Goal: Information Seeking & Learning: Learn about a topic

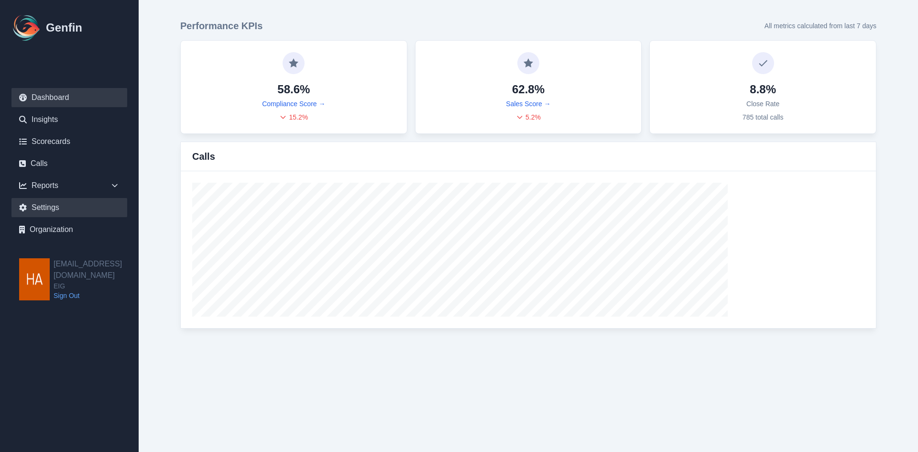
click at [102, 215] on link "Settings" at bounding box center [69, 207] width 116 height 19
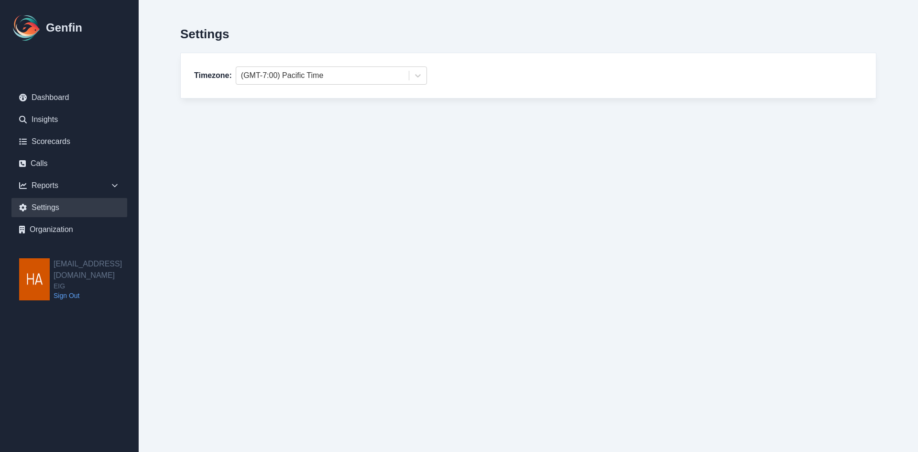
click at [106, 194] on div "Reports" at bounding box center [69, 185] width 116 height 19
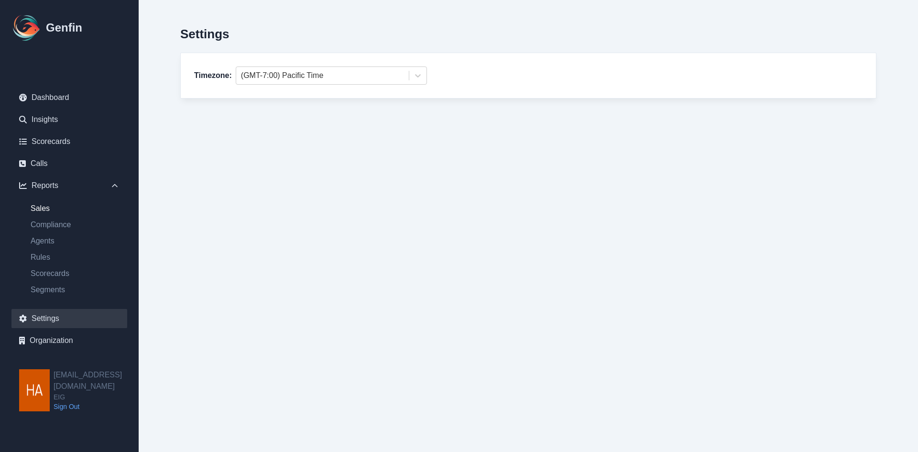
click at [97, 206] on link "Sales" at bounding box center [75, 208] width 104 height 11
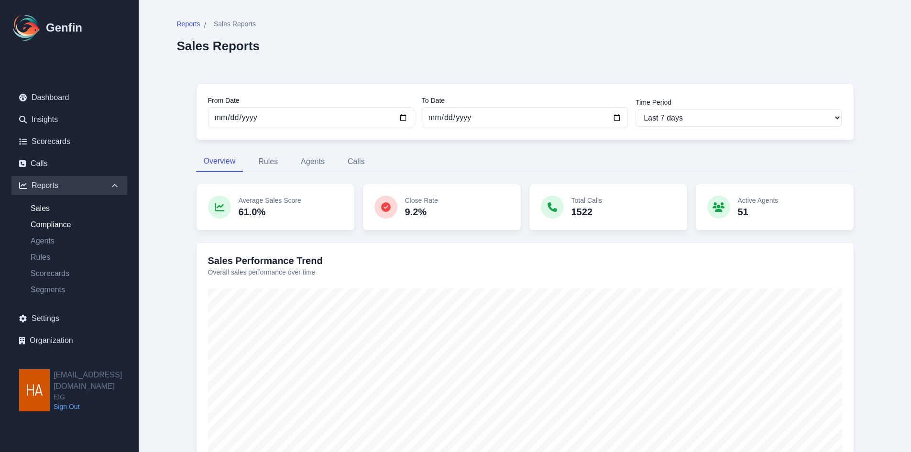
click at [75, 221] on link "Compliance" at bounding box center [75, 224] width 104 height 11
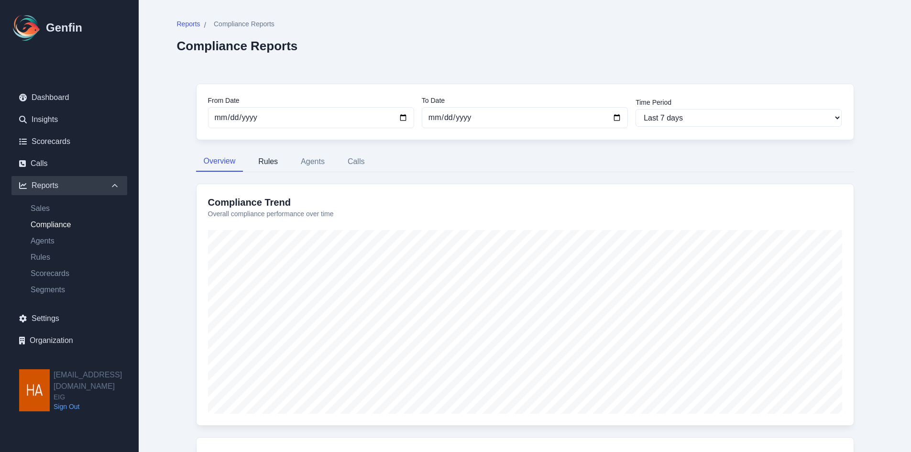
click at [267, 168] on button "Rules" at bounding box center [268, 162] width 35 height 20
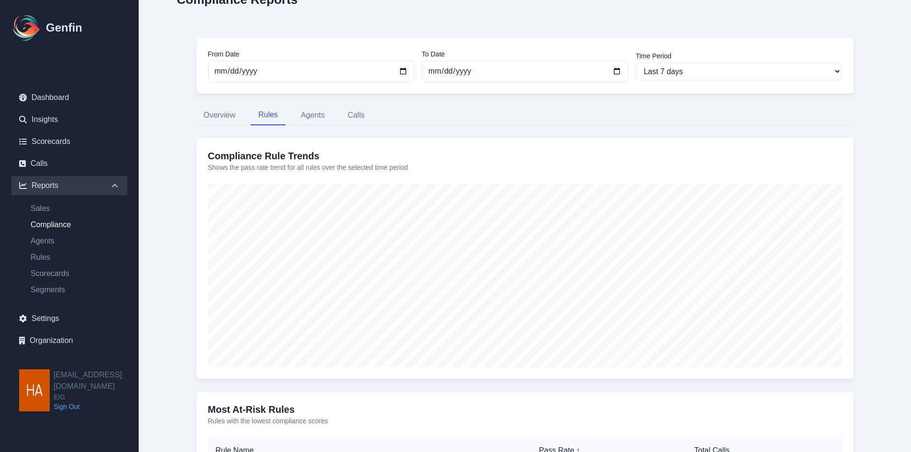
scroll to position [239, 0]
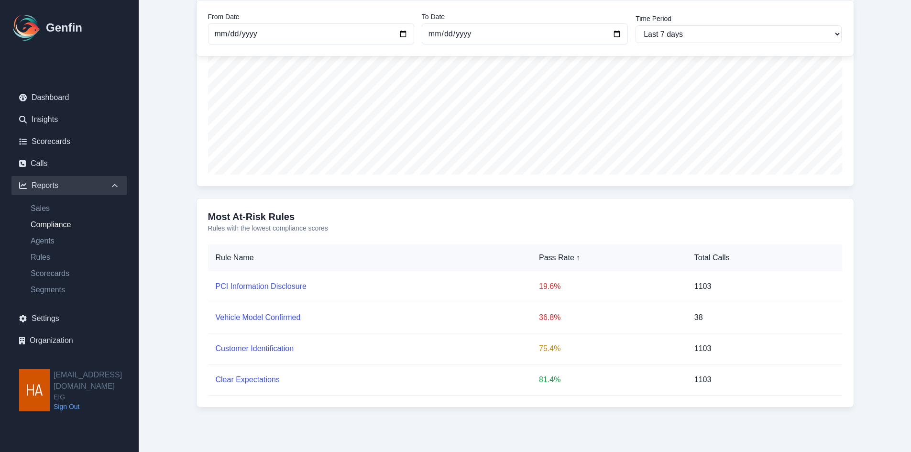
click at [302, 364] on div "From Date [DATE] To Date [DATE] Time Period Last 7 days Last 14 days Last 30 da…" at bounding box center [525, 132] width 696 height 612
click at [262, 349] on link "Customer Identification" at bounding box center [255, 348] width 78 height 8
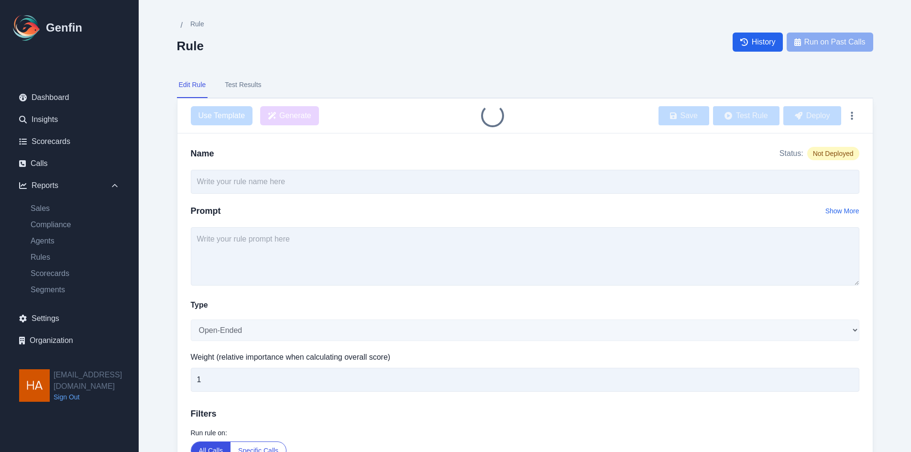
type input "Customer Identification"
select select "Yes/No"
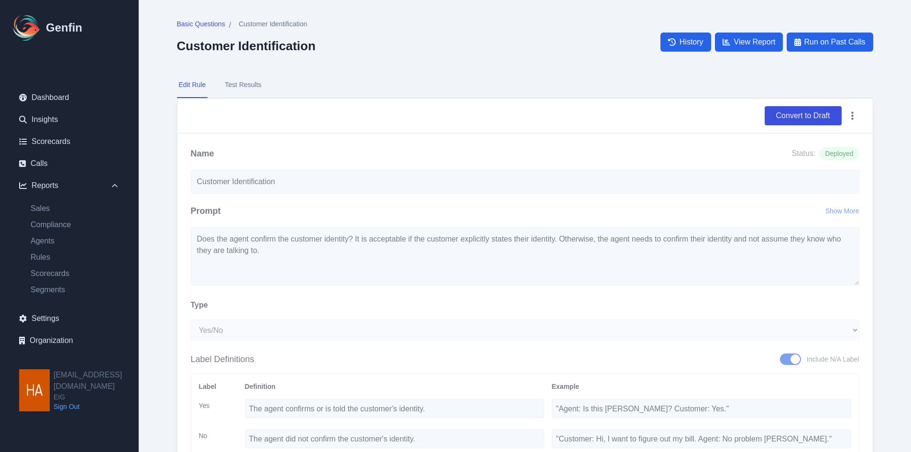
click at [258, 86] on button "Test Results" at bounding box center [243, 85] width 40 height 26
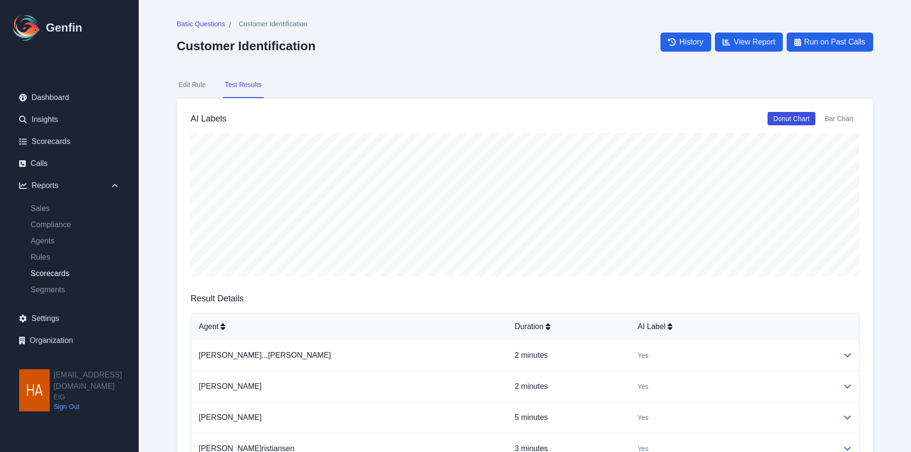
click at [80, 274] on link "Scorecards" at bounding box center [75, 273] width 104 height 11
select select "14"
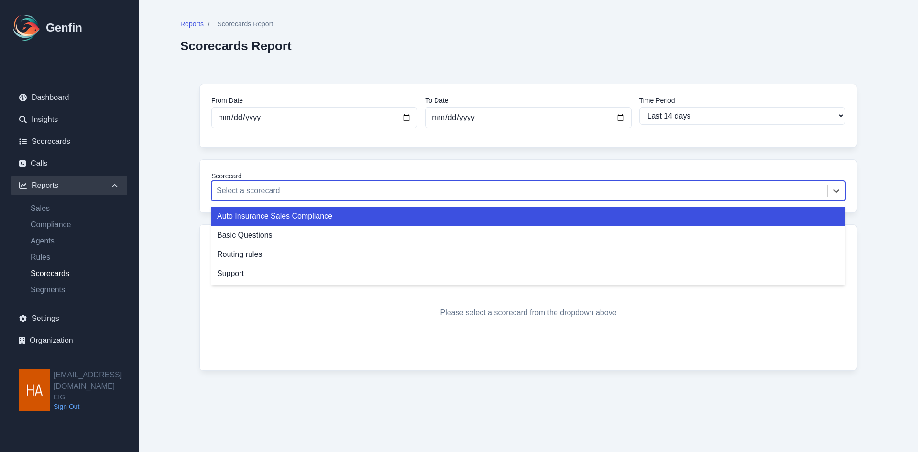
click at [367, 193] on div at bounding box center [520, 190] width 606 height 13
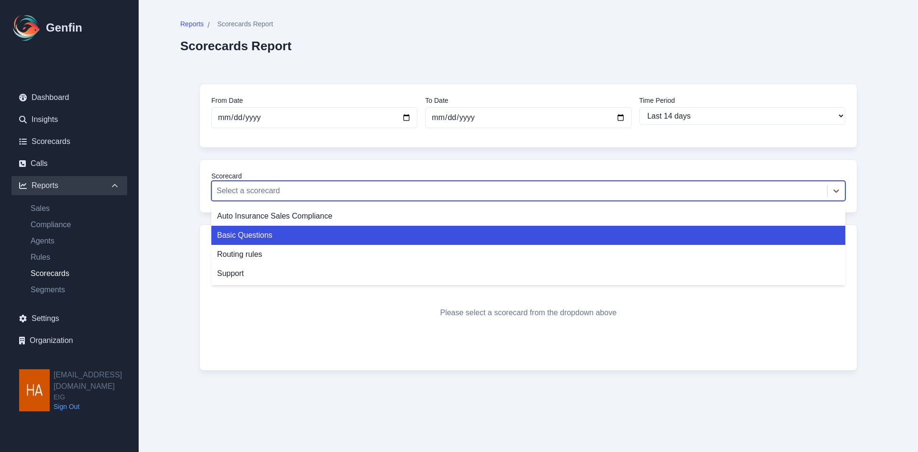
click at [348, 241] on div "Basic Questions" at bounding box center [528, 235] width 634 height 19
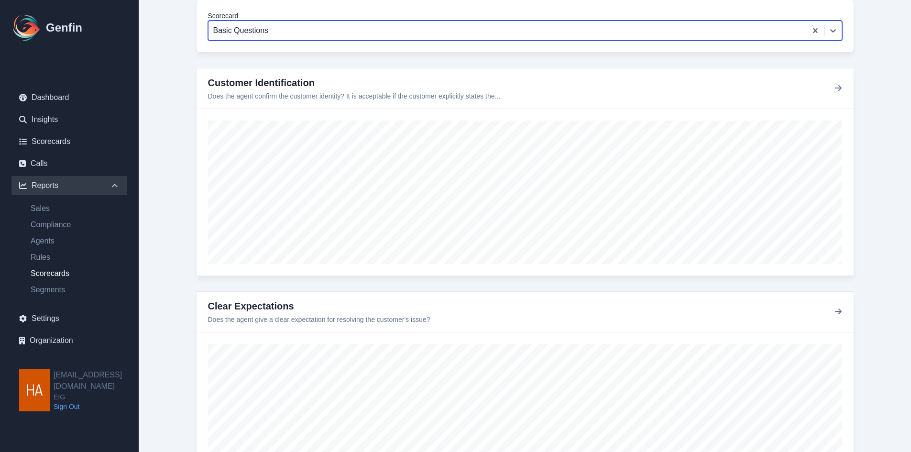
scroll to position [143, 0]
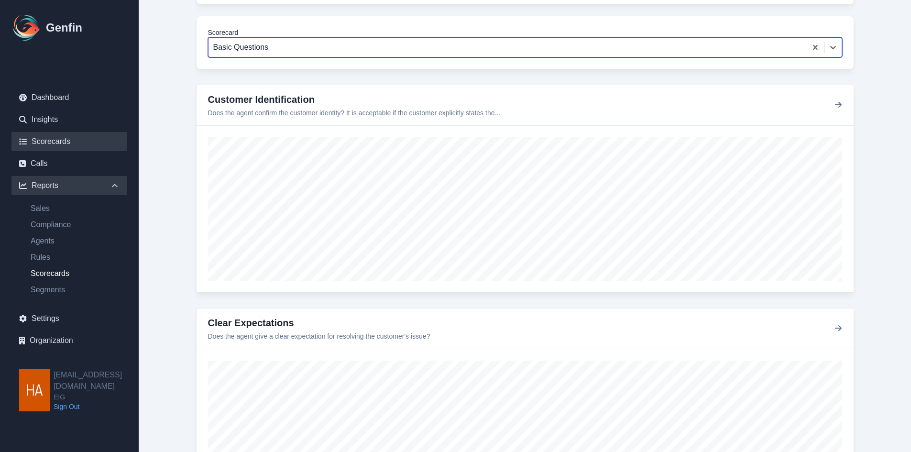
click at [41, 144] on link "Scorecards" at bounding box center [69, 141] width 116 height 19
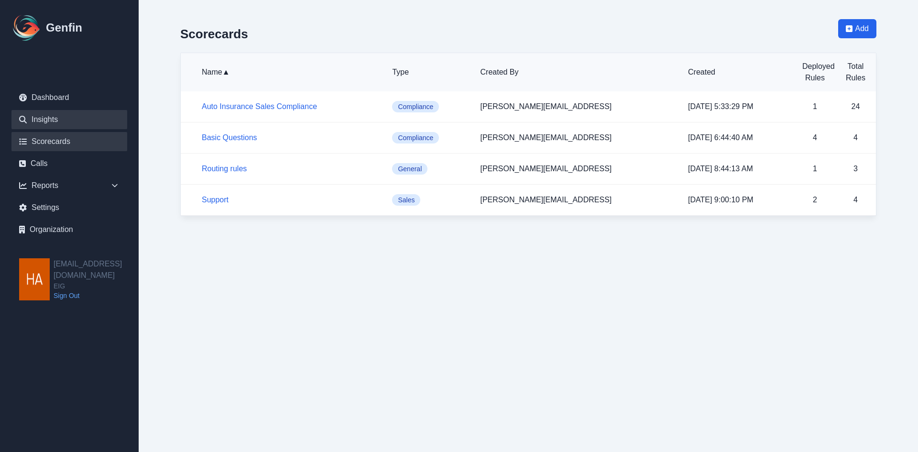
click at [79, 118] on link "Insights" at bounding box center [69, 119] width 116 height 19
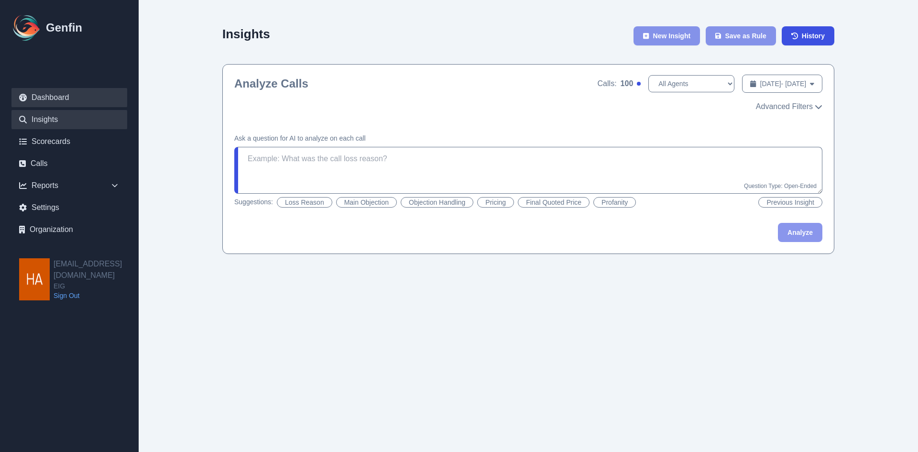
click at [43, 97] on link "Dashboard" at bounding box center [69, 97] width 116 height 19
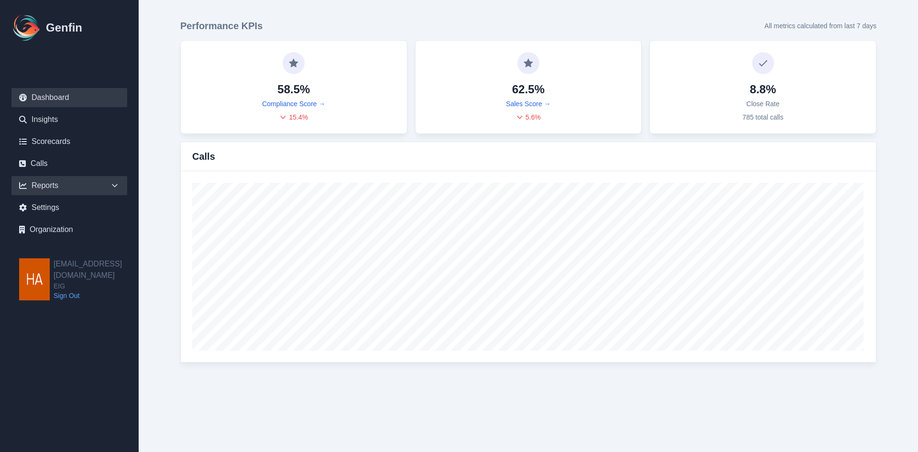
click at [45, 184] on div "Reports" at bounding box center [69, 185] width 116 height 19
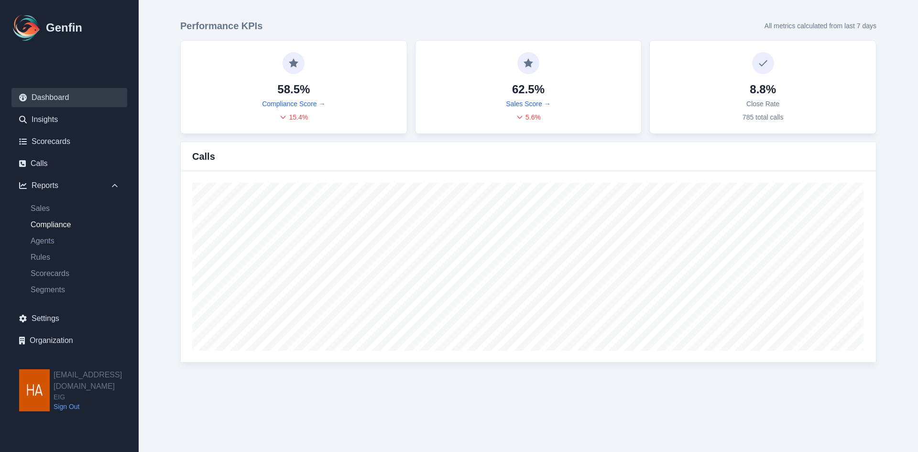
click at [63, 223] on link "Compliance" at bounding box center [75, 224] width 104 height 11
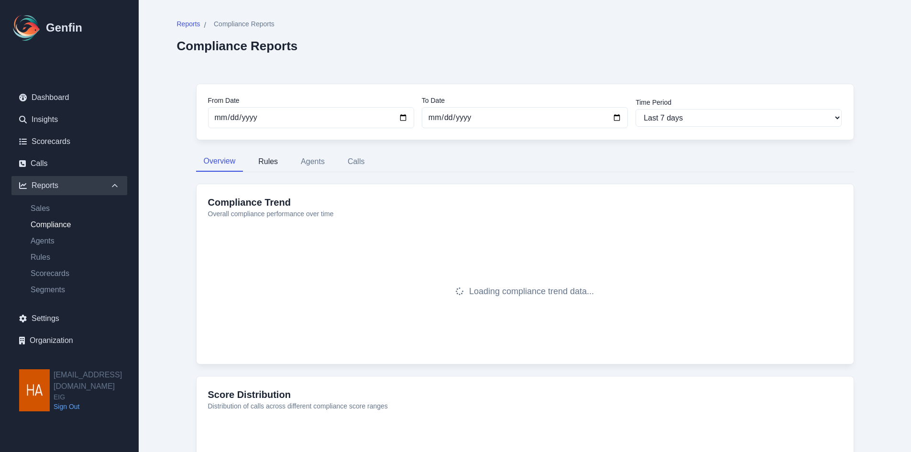
click at [265, 163] on button "Rules" at bounding box center [268, 162] width 35 height 20
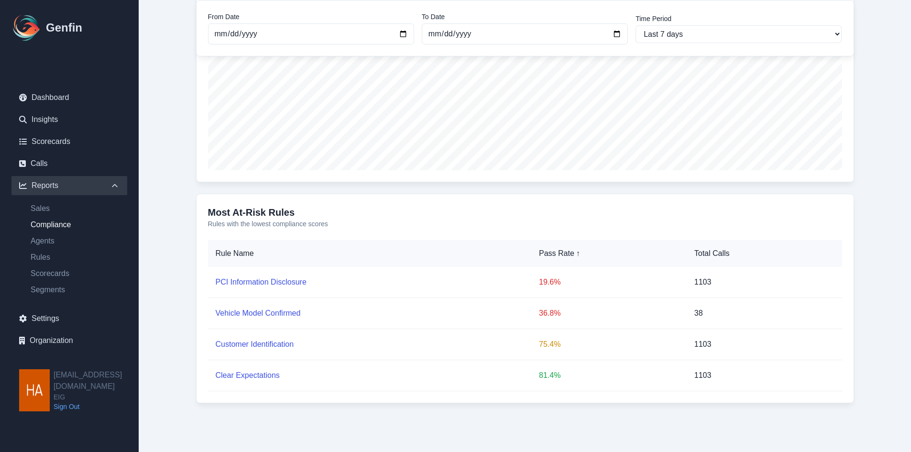
scroll to position [244, 0]
click at [267, 279] on link "PCI Information Disclosure" at bounding box center [261, 281] width 91 height 8
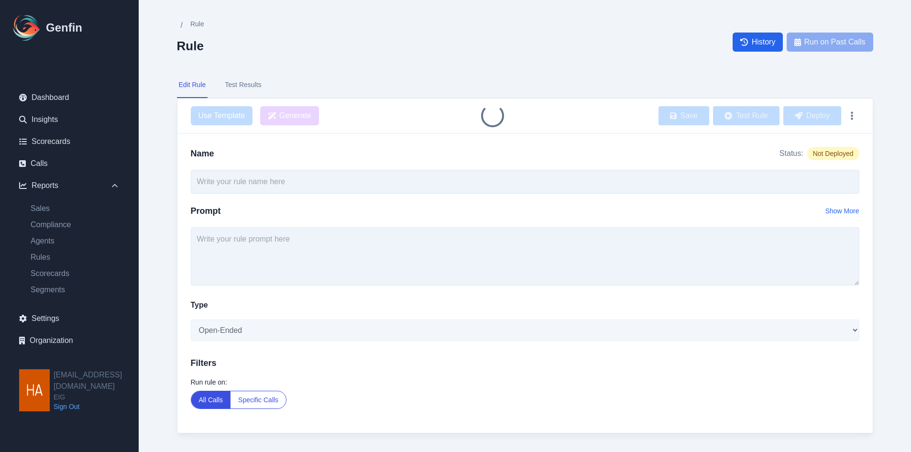
type input "PCI Information Disclosure"
select select "Yes/No"
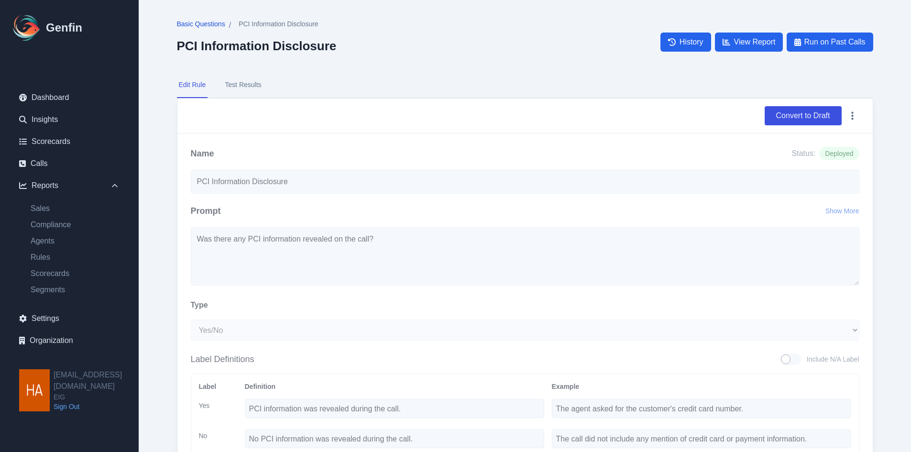
click at [213, 24] on span "Basic Questions" at bounding box center [201, 24] width 48 height 10
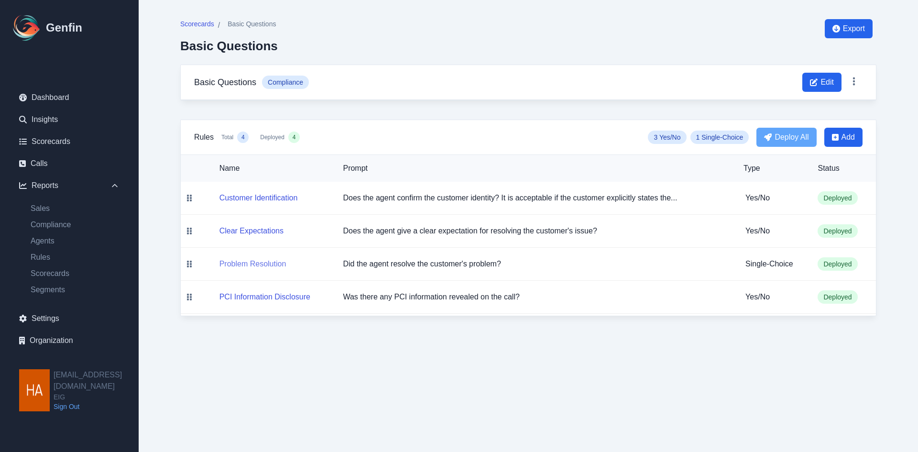
click at [256, 264] on button "Problem Resolution" at bounding box center [252, 263] width 67 height 11
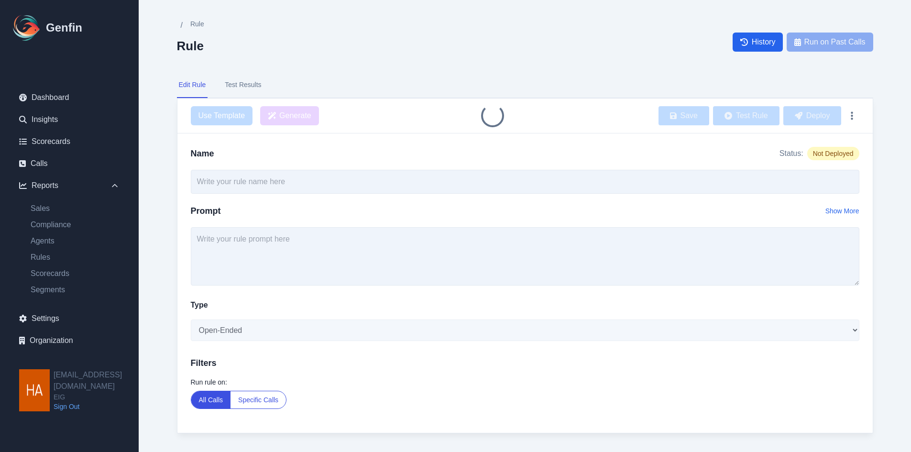
type input "Problem Resolution"
type textarea "Did the agent resolve the customer's problem?"
select select "Single-Choice"
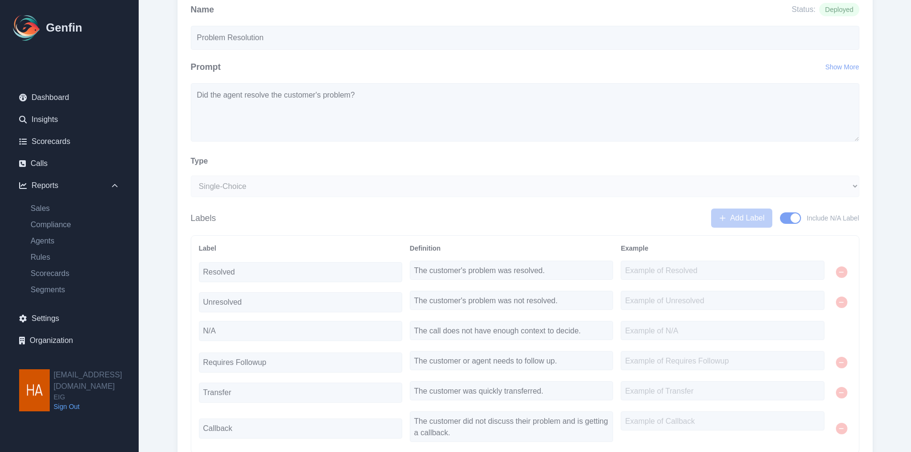
scroll to position [48, 0]
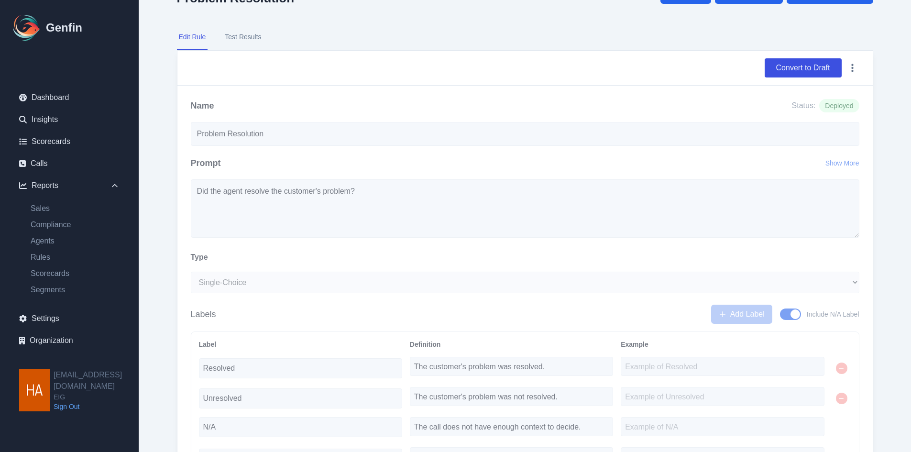
click at [251, 36] on button "Test Results" at bounding box center [243, 37] width 40 height 26
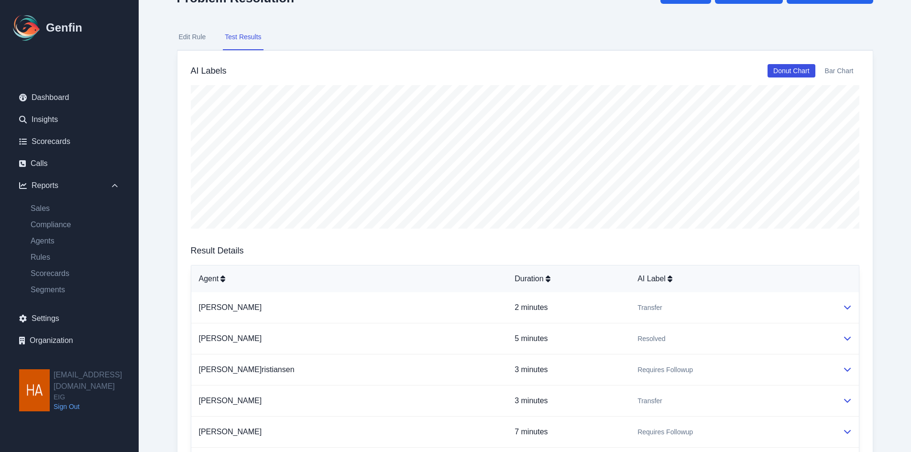
click at [844, 73] on button "Bar Chart" at bounding box center [839, 70] width 40 height 13
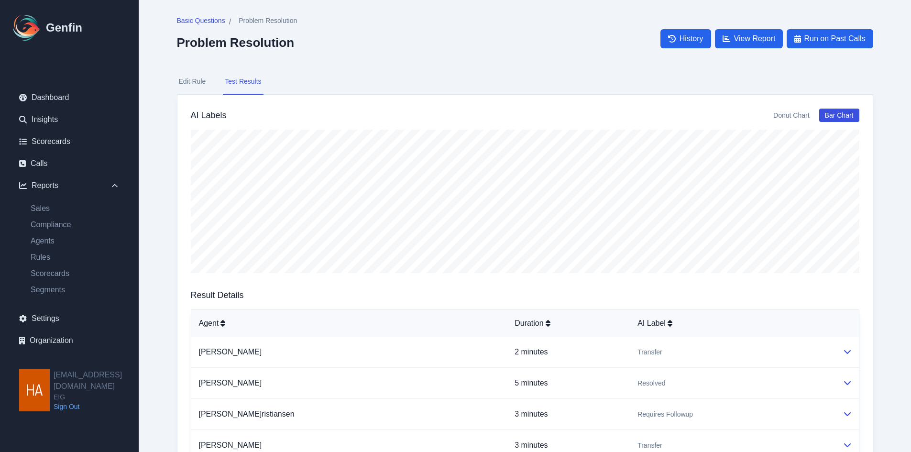
scroll to position [0, 0]
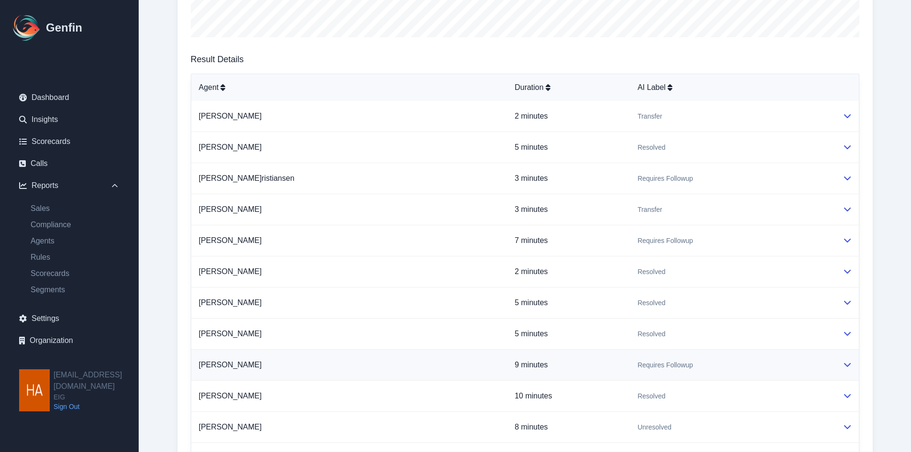
click at [282, 353] on td "Veronica Guevara" at bounding box center [349, 364] width 316 height 31
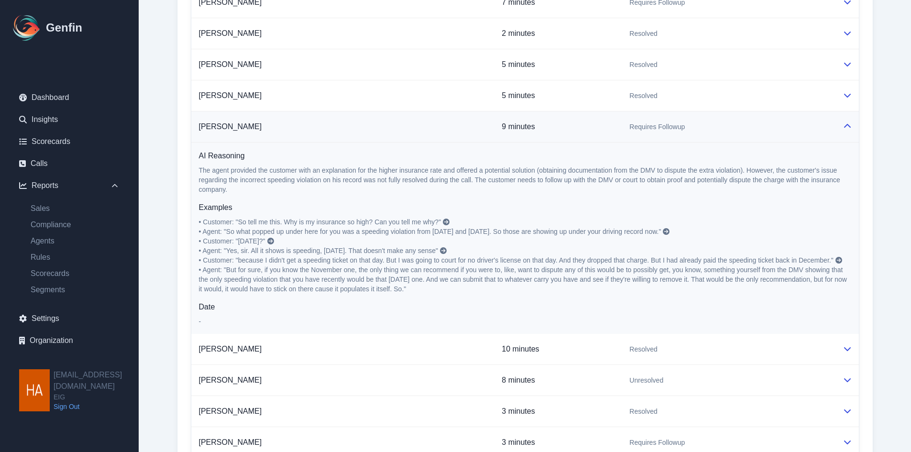
scroll to position [478, 0]
click at [447, 219] on icon at bounding box center [446, 221] width 7 height 7
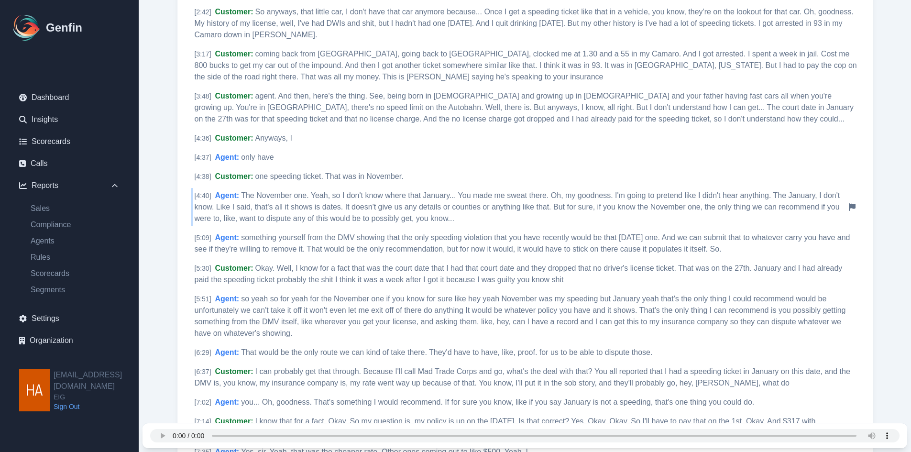
scroll to position [658, 0]
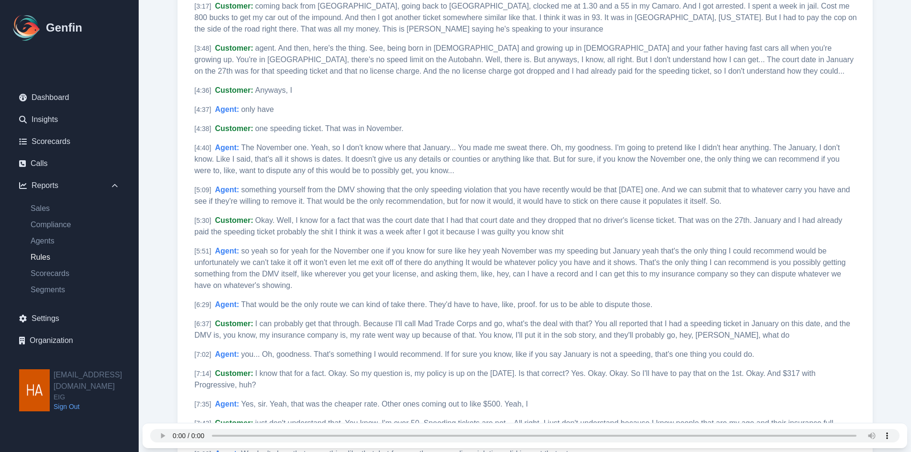
click at [50, 256] on link "Rules" at bounding box center [75, 256] width 104 height 11
select select "14"
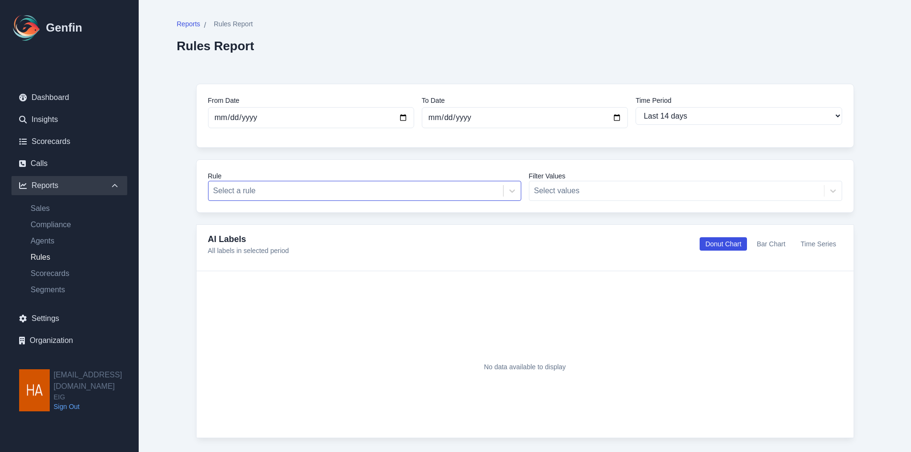
click at [492, 196] on div at bounding box center [355, 190] width 285 height 13
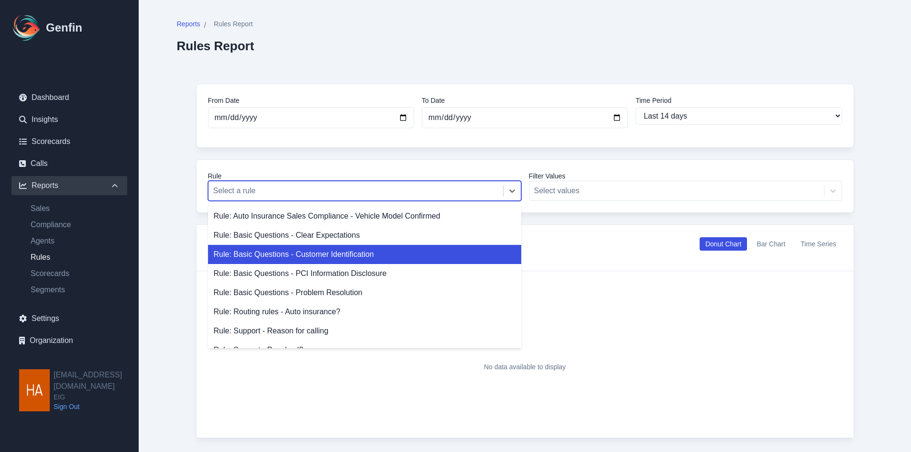
click at [453, 247] on div "Rule: Basic Questions - Customer Identification" at bounding box center [364, 254] width 313 height 19
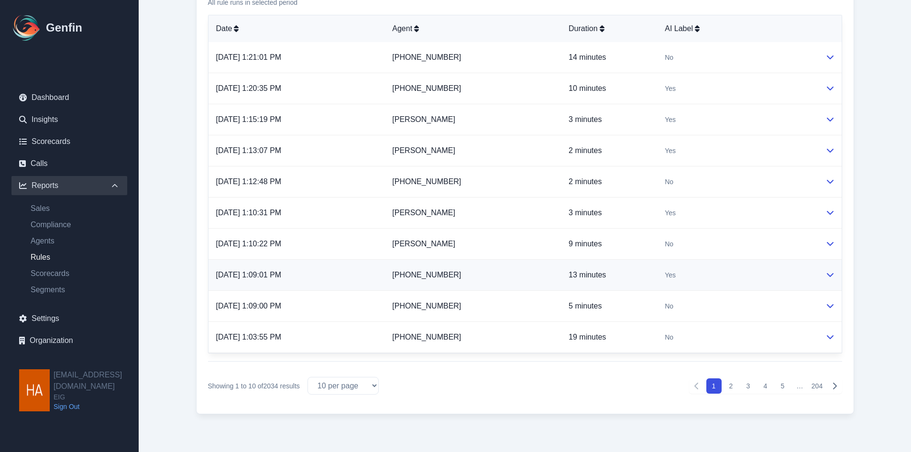
scroll to position [481, 0]
click at [729, 386] on button "2" at bounding box center [730, 385] width 15 height 15
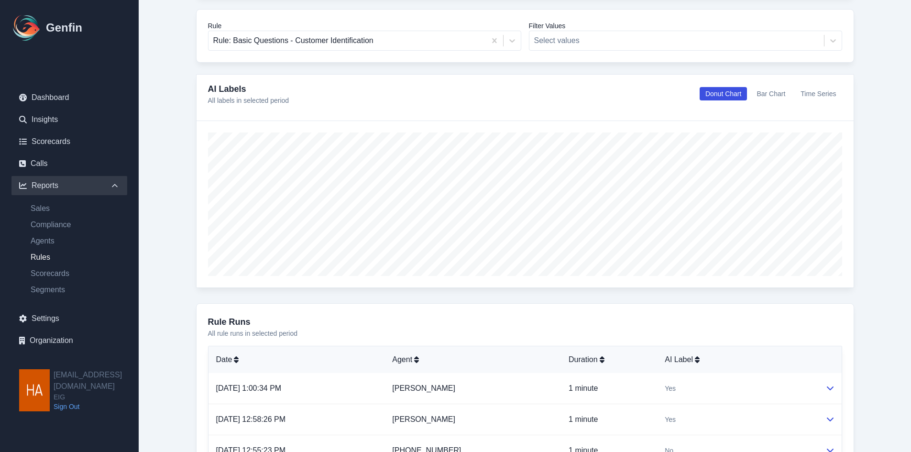
scroll to position [147, 0]
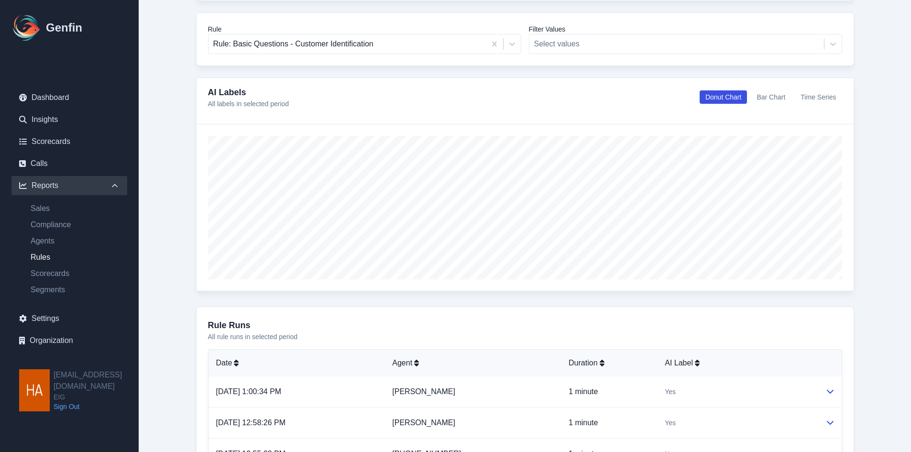
click at [777, 98] on button "Bar Chart" at bounding box center [771, 96] width 40 height 13
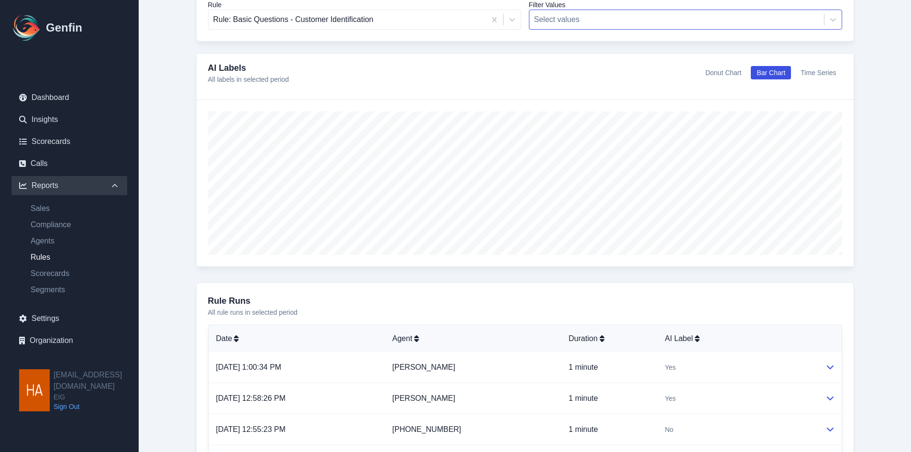
scroll to position [99, 0]
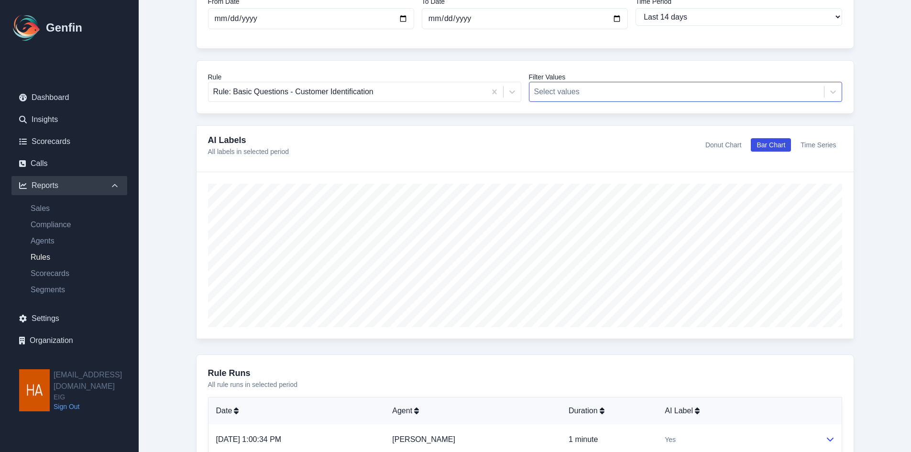
click at [594, 85] on div "Select values" at bounding box center [676, 91] width 294 height 17
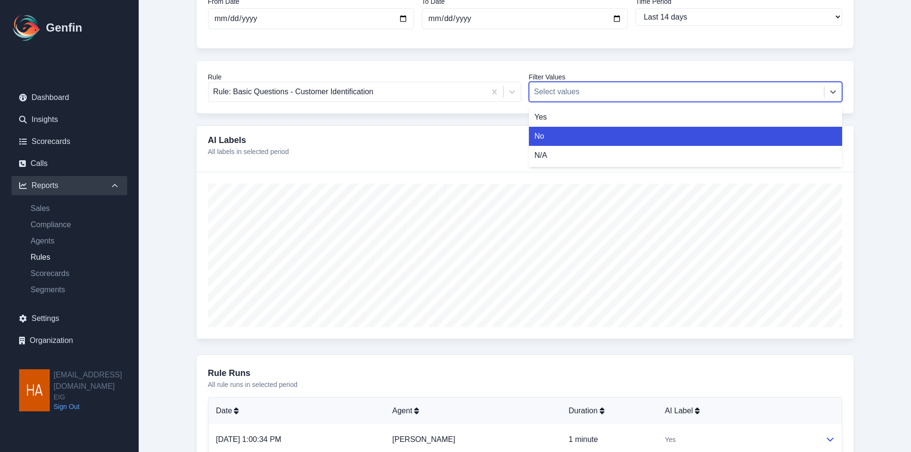
click at [589, 131] on div "No" at bounding box center [685, 136] width 313 height 19
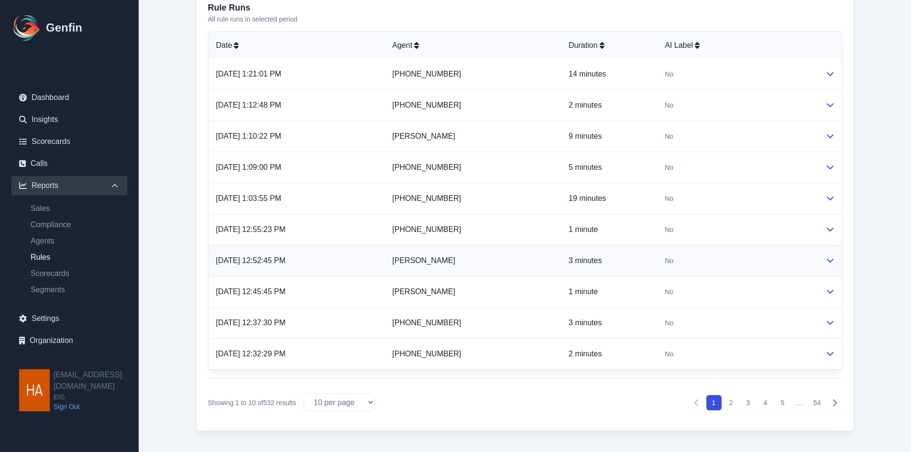
scroll to position [481, 0]
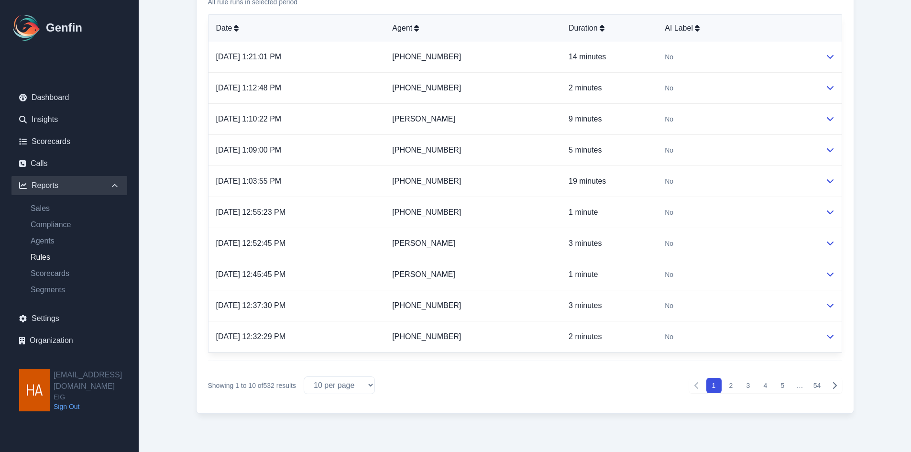
click at [729, 387] on button "2" at bounding box center [730, 385] width 15 height 15
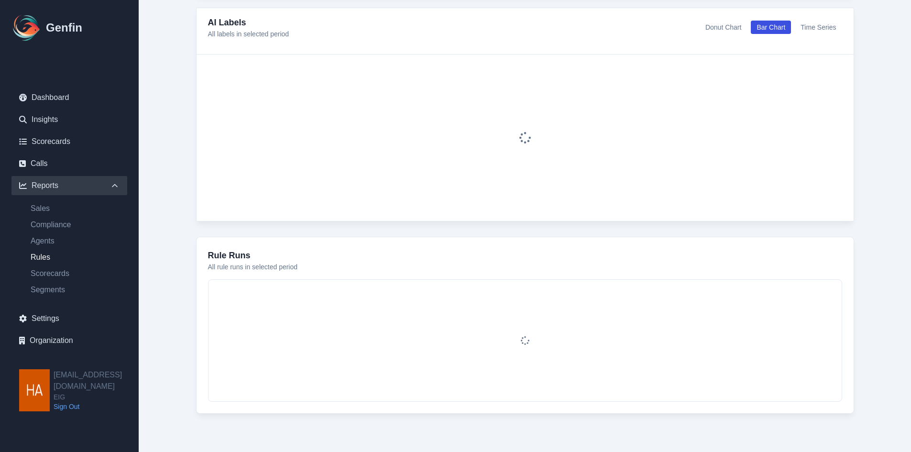
scroll to position [481, 0]
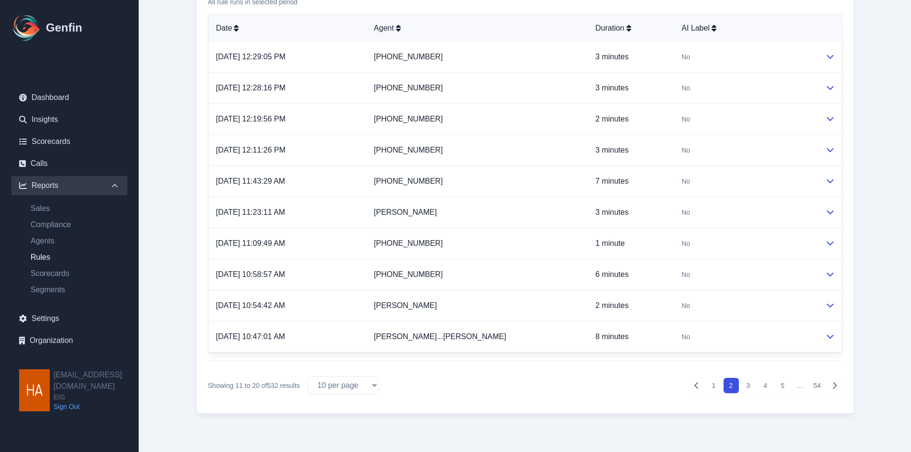
click at [748, 383] on button "3" at bounding box center [748, 385] width 15 height 15
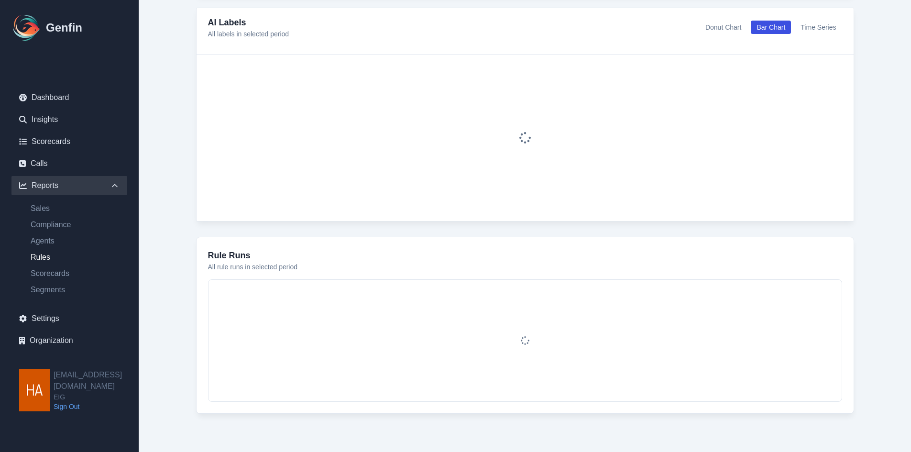
scroll to position [481, 0]
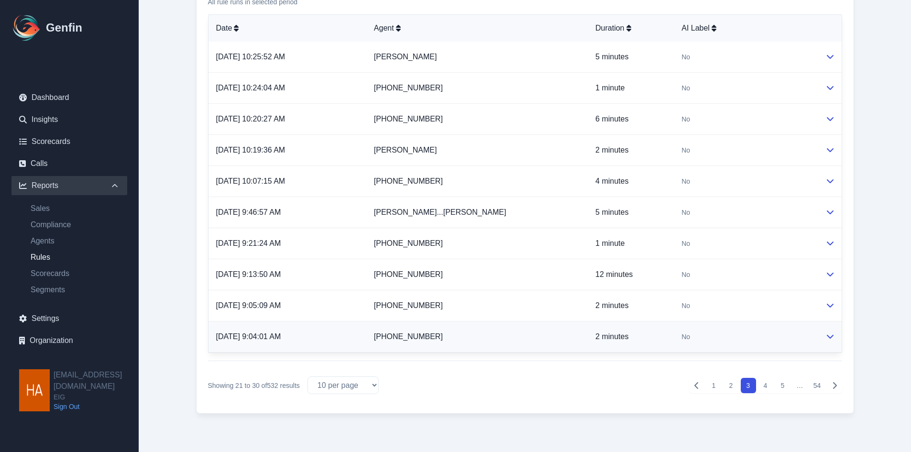
click at [779, 331] on td "No" at bounding box center [745, 336] width 143 height 31
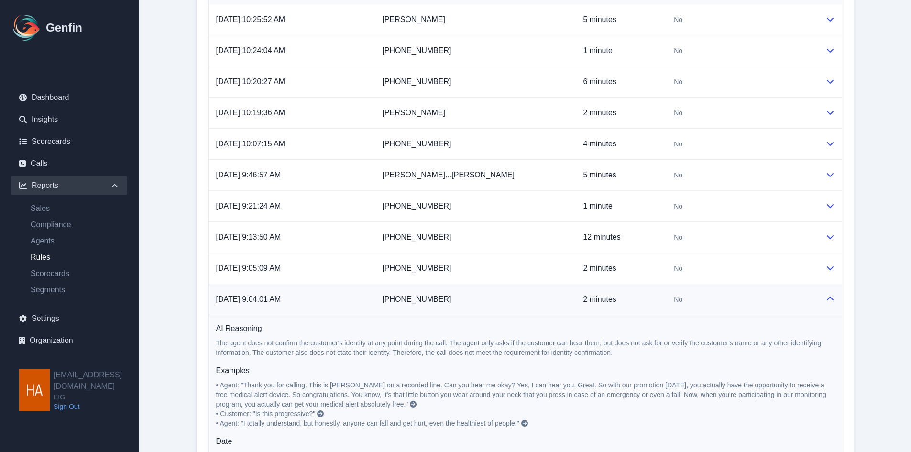
scroll to position [529, 0]
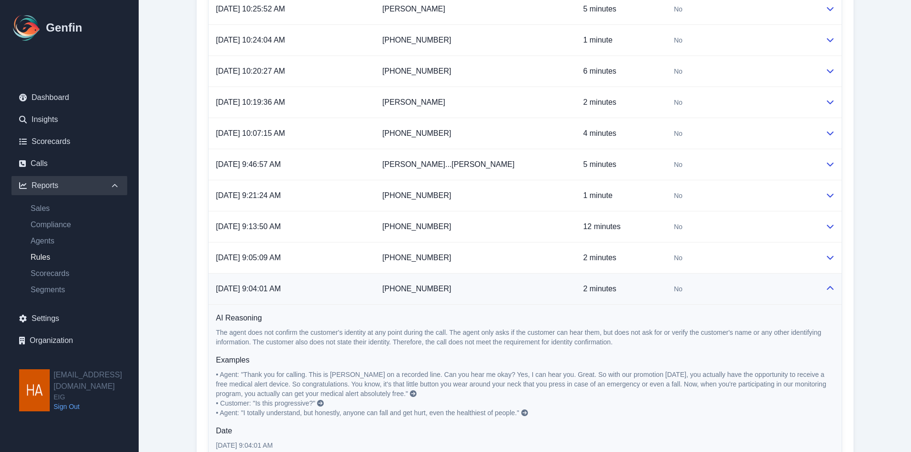
click at [768, 288] on div "No" at bounding box center [742, 289] width 136 height 10
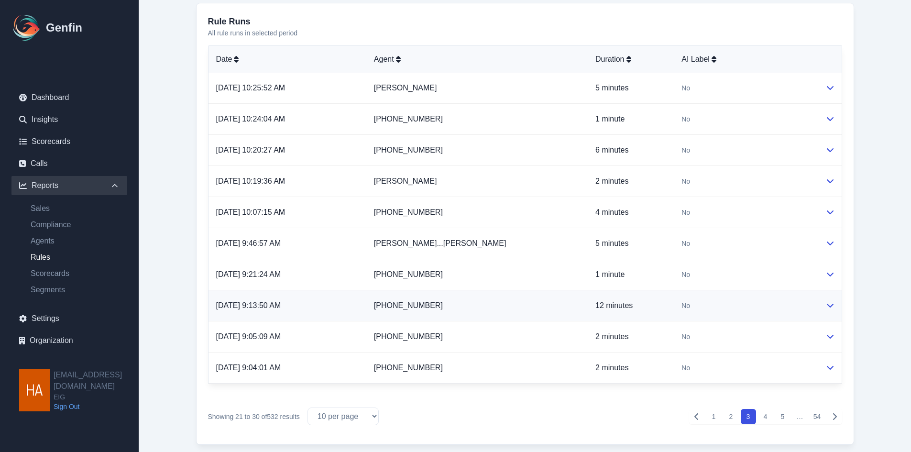
scroll to position [434, 0]
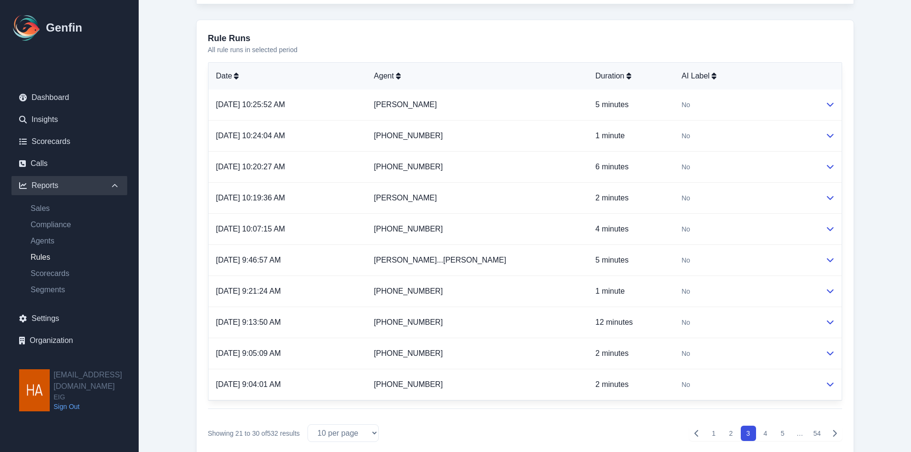
click at [730, 436] on button "2" at bounding box center [730, 432] width 15 height 15
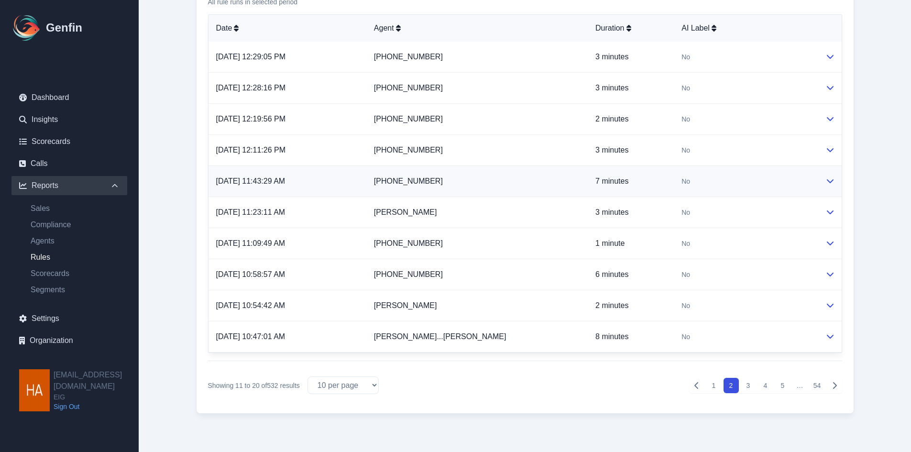
click at [540, 175] on td "+16182549363" at bounding box center [476, 181] width 221 height 31
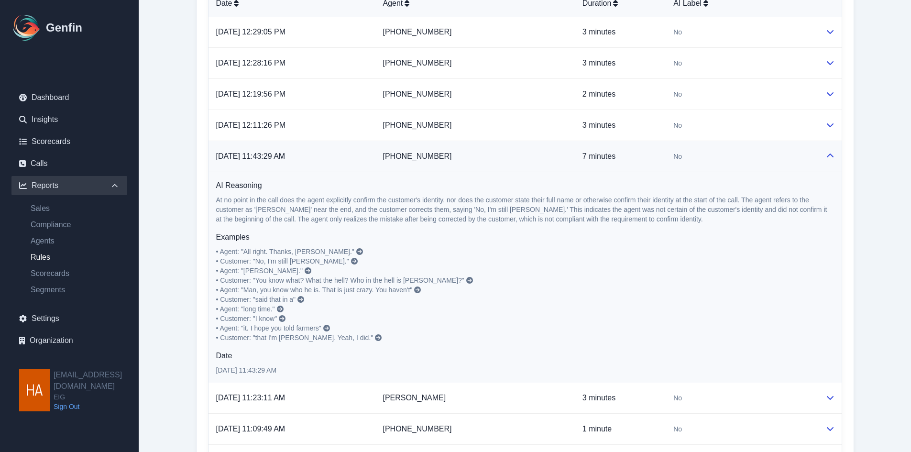
scroll to position [529, 0]
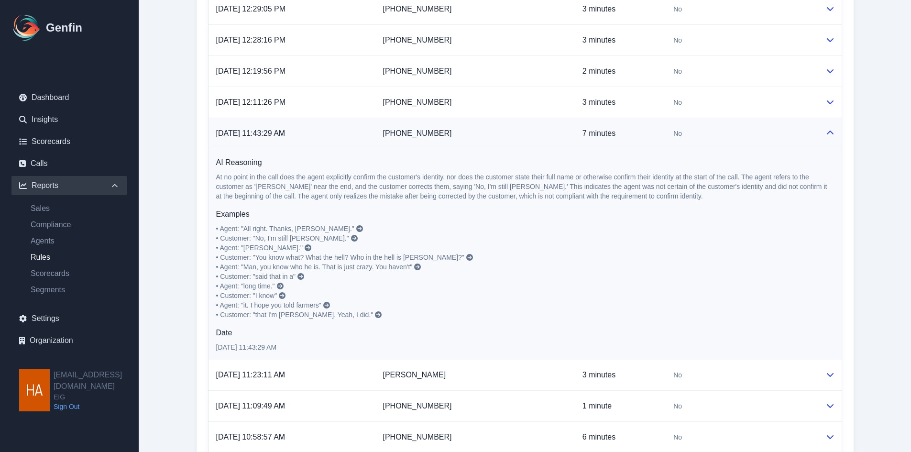
click at [375, 313] on icon at bounding box center [378, 314] width 7 height 7
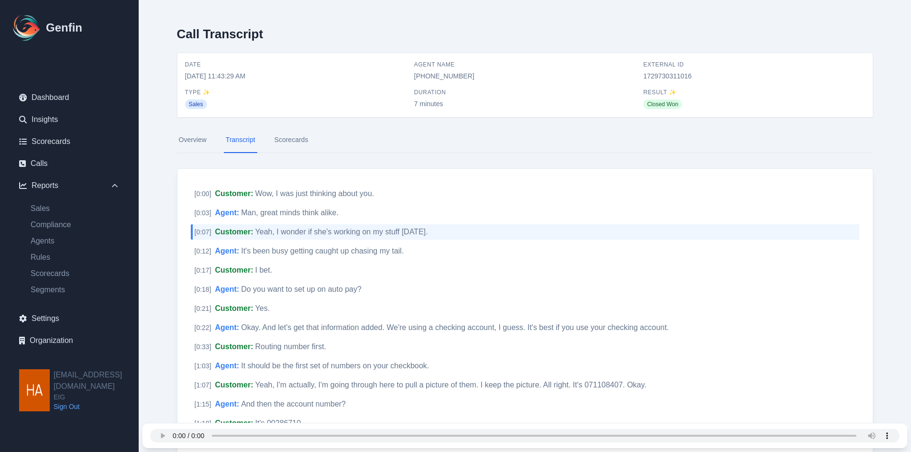
click at [301, 142] on link "Scorecards" at bounding box center [292, 140] width 38 height 26
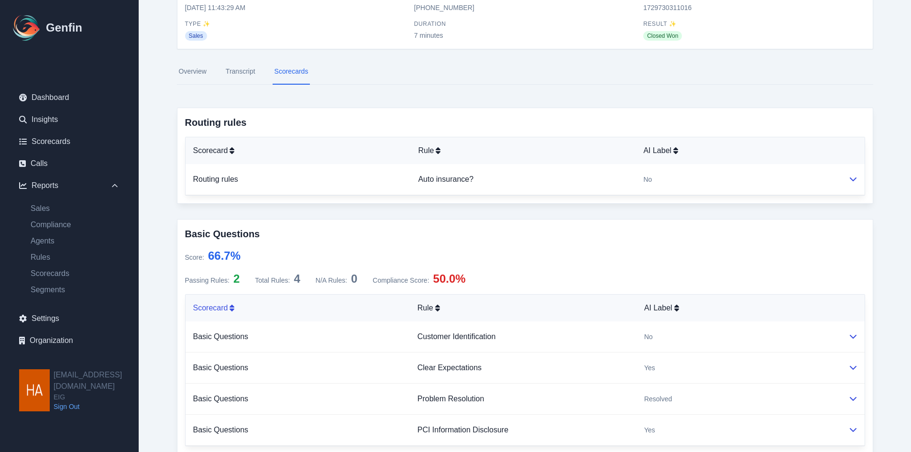
scroll to position [105, 0]
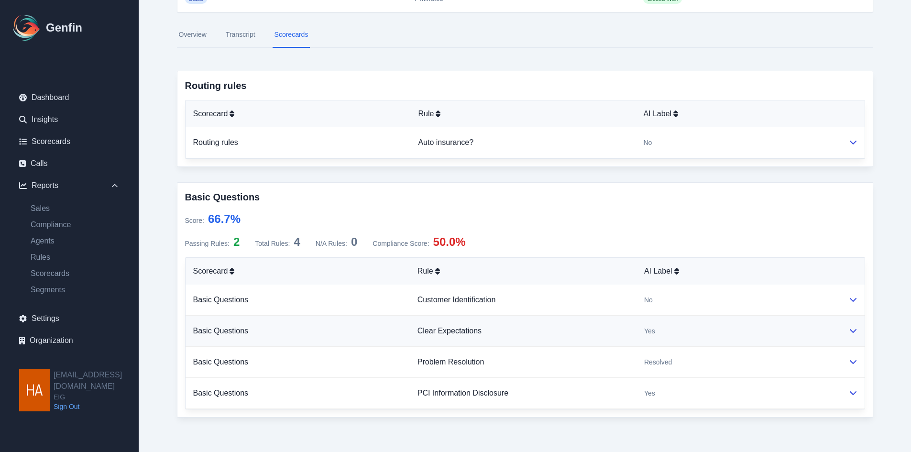
click at [568, 337] on td "Clear Expectations" at bounding box center [523, 331] width 227 height 31
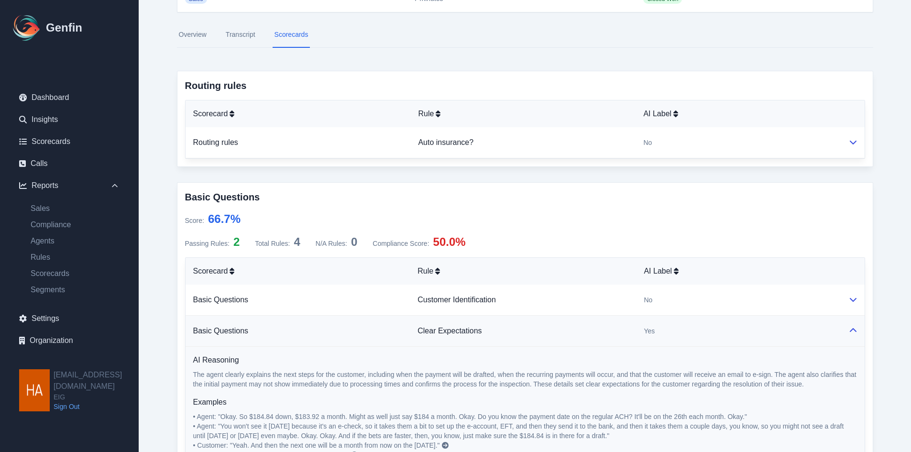
scroll to position [201, 0]
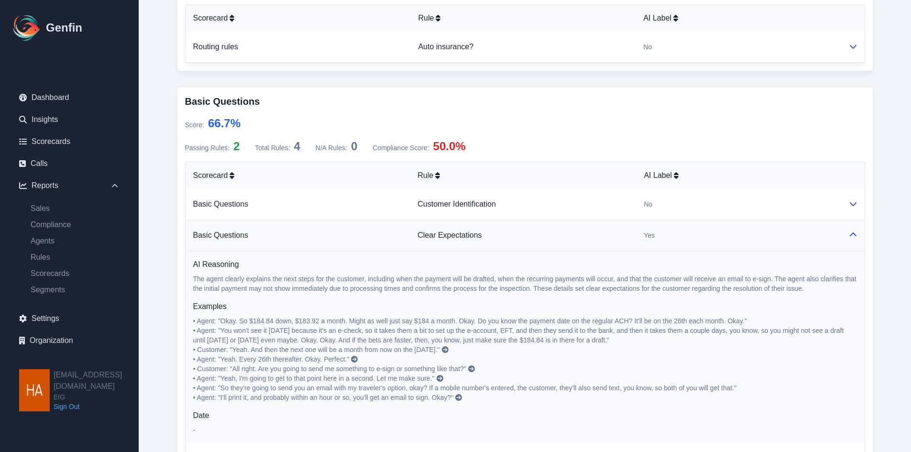
click at [544, 247] on td "Clear Expectations" at bounding box center [523, 235] width 226 height 31
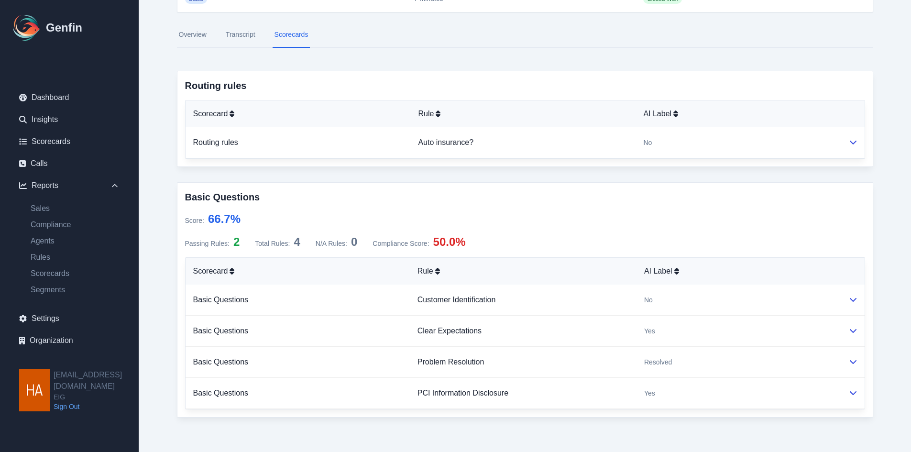
scroll to position [57, 0]
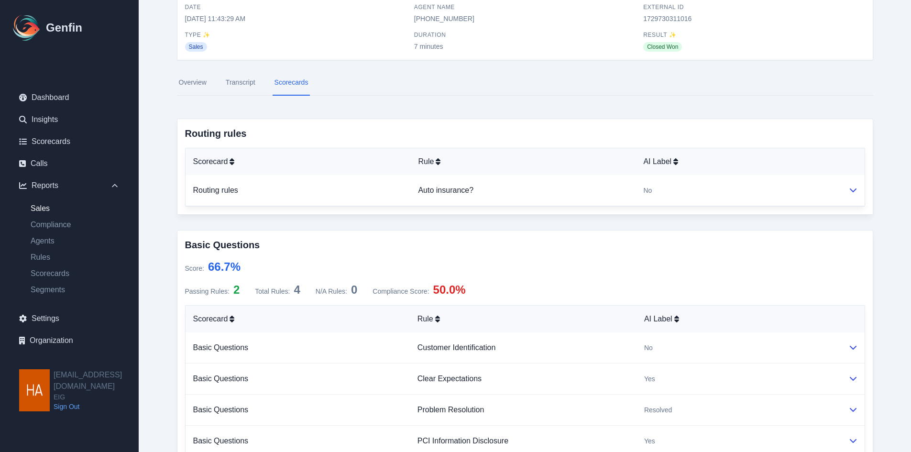
click at [64, 207] on link "Sales" at bounding box center [75, 208] width 104 height 11
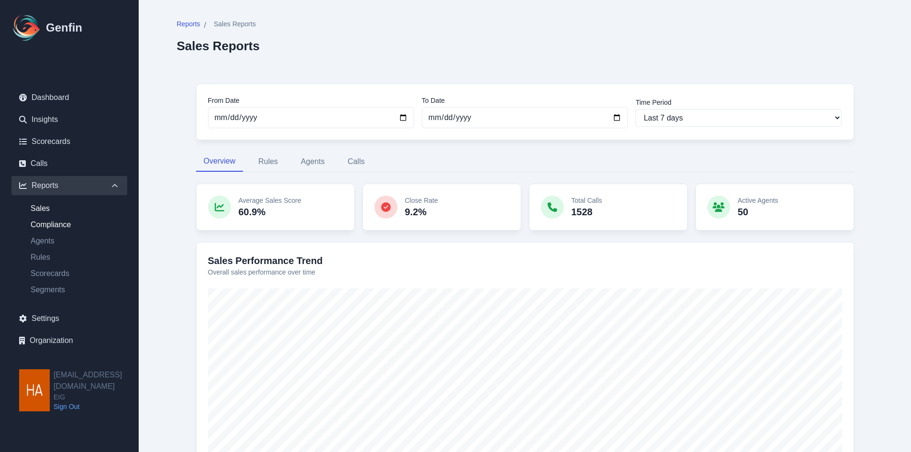
click at [68, 226] on link "Compliance" at bounding box center [75, 224] width 104 height 11
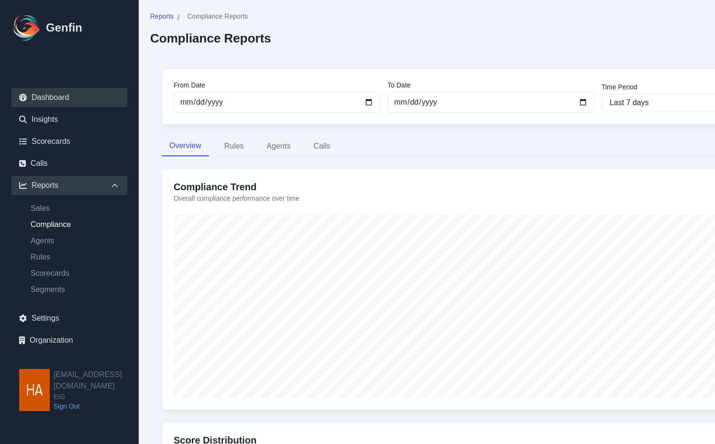
click at [94, 95] on link "Dashboard" at bounding box center [69, 97] width 116 height 19
